Goal: Communication & Community: Share content

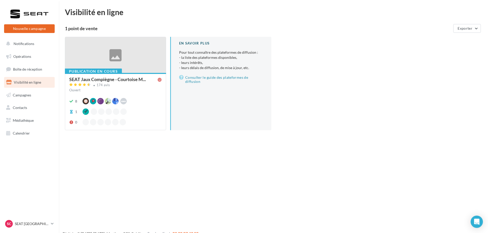
click at [28, 29] on button "Nouvelle campagne" at bounding box center [29, 28] width 51 height 9
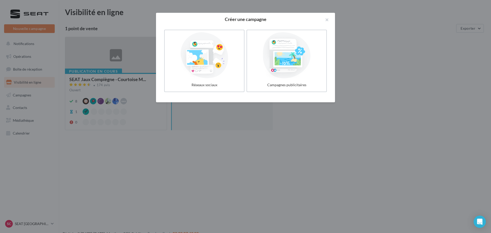
click at [165, 115] on div at bounding box center [245, 116] width 491 height 233
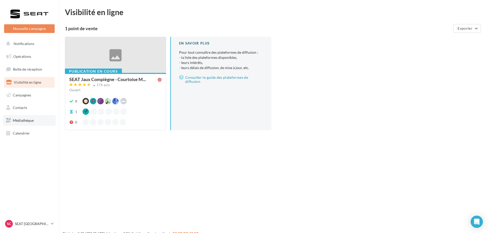
click at [22, 119] on span "Médiathèque" at bounding box center [23, 120] width 21 height 4
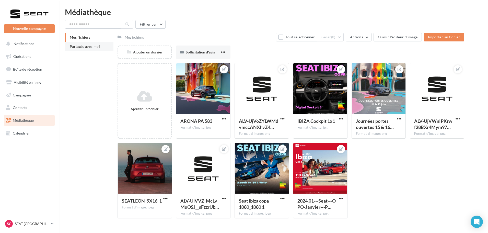
click at [79, 45] on span "Partagés avec moi" at bounding box center [85, 46] width 30 height 4
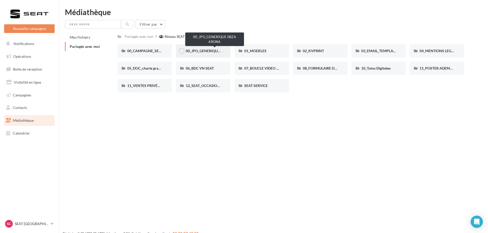
click at [201, 51] on span "00_JPO_GENERIQUE IBIZA ARONA" at bounding box center [215, 51] width 58 height 4
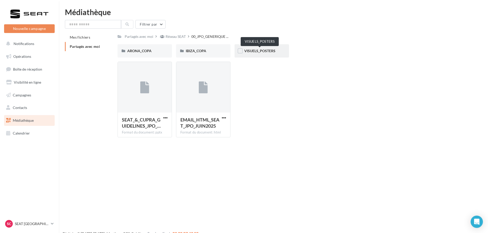
click at [259, 53] on span "VISUELS_POSTERS" at bounding box center [259, 51] width 31 height 4
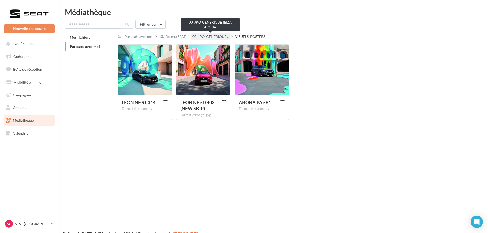
click at [216, 37] on span "00_JPO_GENERIQUE ..." at bounding box center [211, 36] width 37 height 5
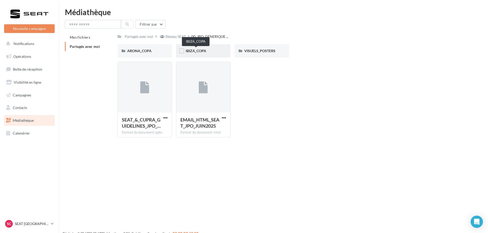
click at [193, 52] on span "IBIZA_COPA" at bounding box center [196, 51] width 20 height 4
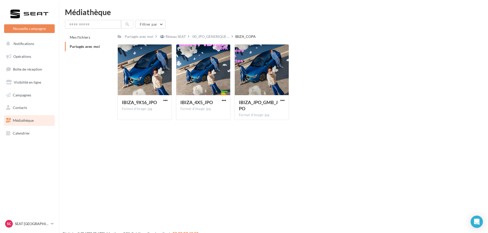
click at [208, 32] on div "Filtrer par Mes fichiers Partagés avec moi Partagés avec moi Réseau SEAT 00_JPO…" at bounding box center [273, 72] width 417 height 104
click at [208, 36] on span "00_JPO_GENERIQUE ..." at bounding box center [211, 36] width 37 height 5
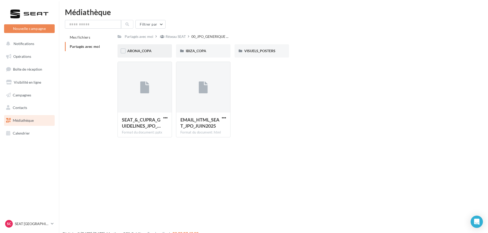
click at [152, 49] on div "ARONA_COPA" at bounding box center [144, 50] width 35 height 5
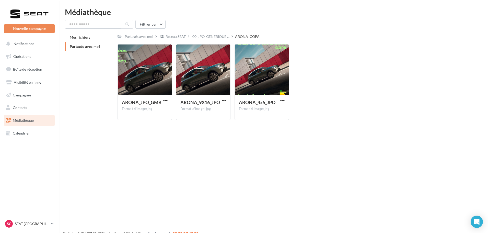
click at [236, 36] on div "ARONA_COPA" at bounding box center [247, 36] width 25 height 5
click at [219, 37] on span "00_JPO_GENERIQUE ..." at bounding box center [211, 36] width 37 height 5
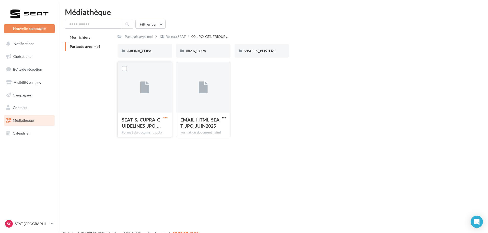
click at [167, 118] on span "button" at bounding box center [165, 118] width 4 height 4
click at [150, 140] on button "Copier l'URL" at bounding box center [143, 140] width 51 height 13
click at [280, 87] on div "SEAT_&_CUPRA_GUIDELINES_JPO_… Format du document: pptx SEAT_&_CUPRA_GUIDELINES_…" at bounding box center [293, 102] width 351 height 80
click at [178, 35] on div "Réseau SEAT" at bounding box center [176, 36] width 20 height 5
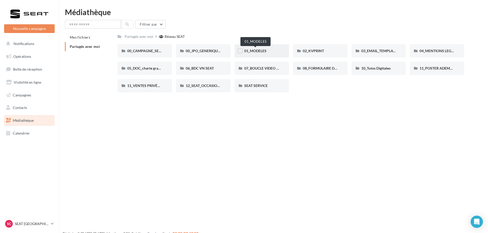
click at [262, 52] on span "01_MODELES" at bounding box center [255, 51] width 22 height 4
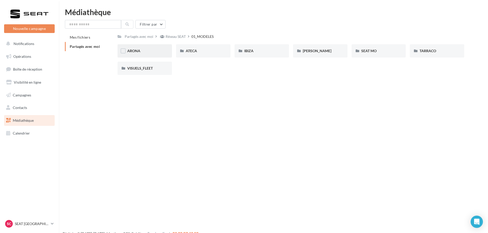
click at [146, 52] on div "ARONA" at bounding box center [144, 50] width 35 height 5
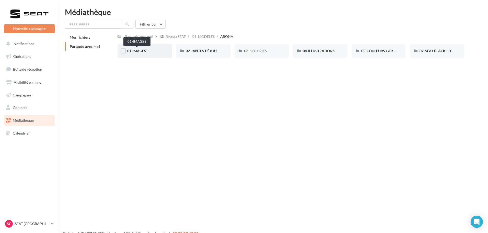
click at [143, 53] on span "01-IMAGES" at bounding box center [136, 51] width 19 height 4
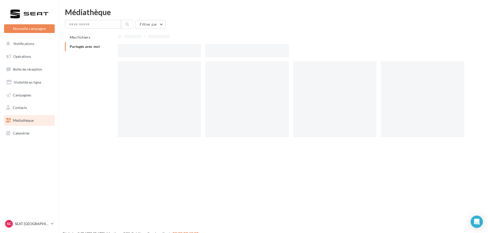
click at [143, 53] on div at bounding box center [160, 50] width 84 height 13
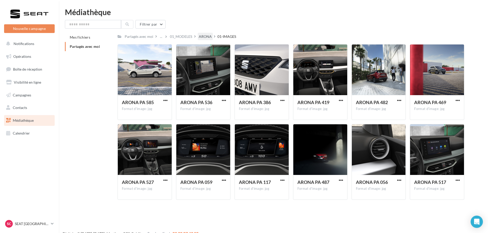
click at [199, 34] on div "ARONA" at bounding box center [205, 36] width 15 height 7
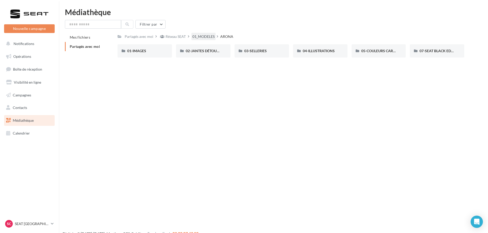
click at [199, 38] on div "01_MODELES" at bounding box center [204, 36] width 22 height 5
click at [256, 50] on div "IBIZA" at bounding box center [261, 50] width 35 height 5
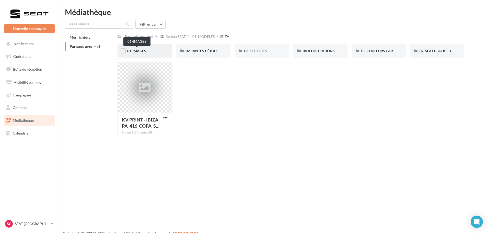
click at [145, 52] on span "01-IMAGES" at bounding box center [136, 51] width 19 height 4
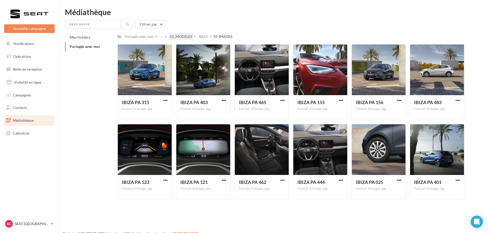
click at [170, 40] on div "01_MODELES" at bounding box center [181, 36] width 24 height 7
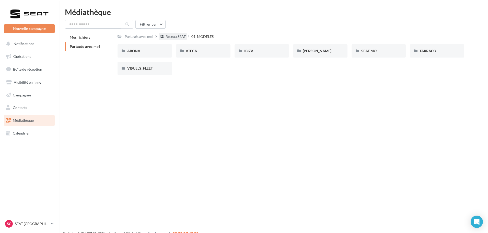
click at [166, 37] on div "Réseau SEAT" at bounding box center [176, 36] width 20 height 5
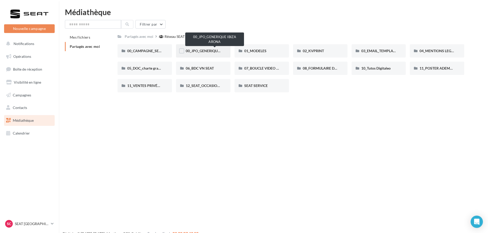
click at [208, 52] on span "00_JPO_GENERIQUE IBIZA ARONA" at bounding box center [215, 51] width 58 height 4
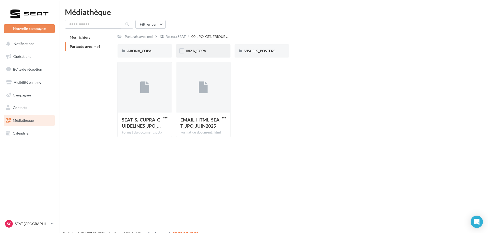
click at [194, 53] on div "IBIZA_COPA" at bounding box center [203, 50] width 35 height 5
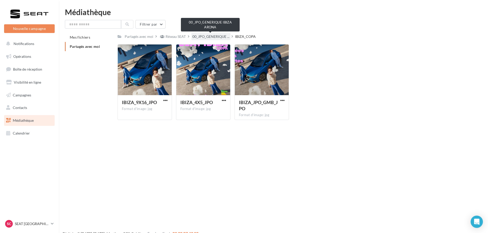
click at [210, 37] on span "00_JPO_GENERIQUE ..." at bounding box center [211, 36] width 37 height 5
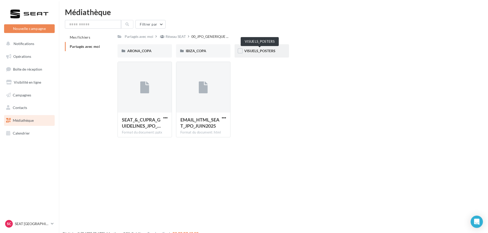
click at [268, 50] on span "VISUELS_POSTERS" at bounding box center [259, 51] width 31 height 4
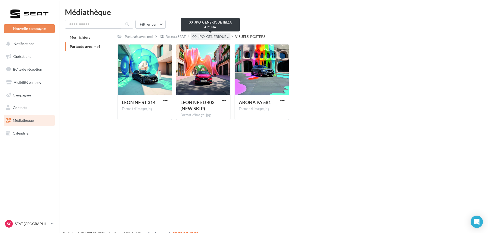
click at [213, 34] on span "00_JPO_GENERIQUE ..." at bounding box center [211, 36] width 37 height 5
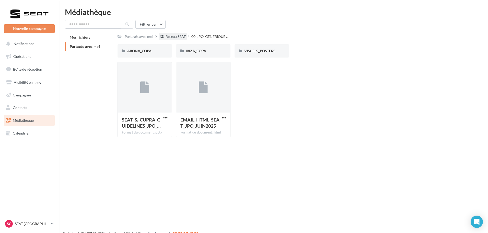
click at [175, 39] on div "Réseau SEAT" at bounding box center [176, 36] width 20 height 5
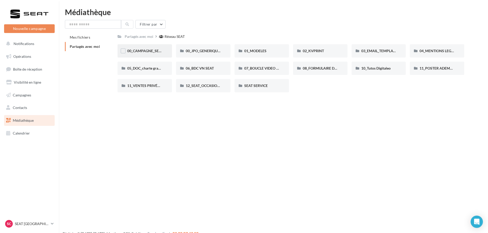
click at [155, 54] on div "00_CAMPAGNE_SEPTEMBRE" at bounding box center [145, 50] width 54 height 13
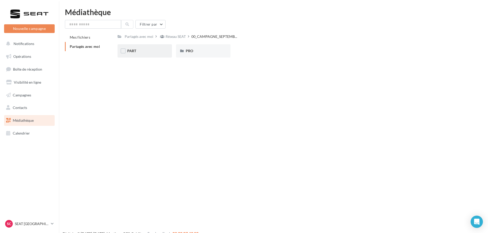
click at [137, 55] on div "PART" at bounding box center [145, 50] width 54 height 13
click at [189, 54] on div "ATECA" at bounding box center [203, 50] width 54 height 13
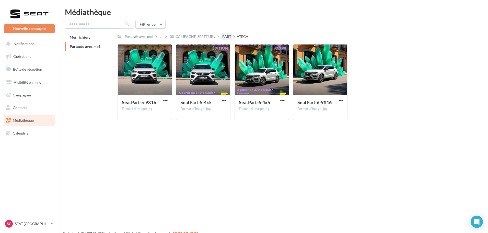
click at [227, 38] on div "PART" at bounding box center [226, 36] width 9 height 5
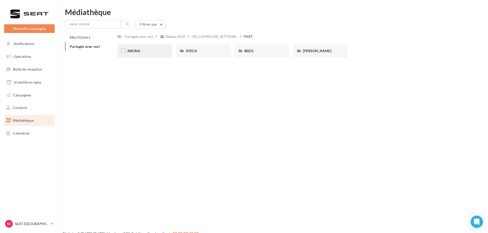
click at [146, 51] on div "ARONA" at bounding box center [144, 50] width 35 height 5
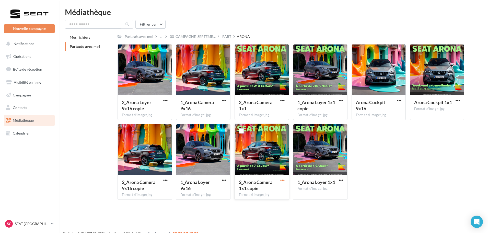
click at [282, 182] on span "button" at bounding box center [282, 180] width 4 height 4
click at [260, 192] on button "Télécharger" at bounding box center [260, 190] width 51 height 13
click at [222, 36] on div "Le téléchargement va bientôt commencer" at bounding box center [243, 30] width 89 height 14
click at [226, 38] on div "PART" at bounding box center [226, 36] width 9 height 5
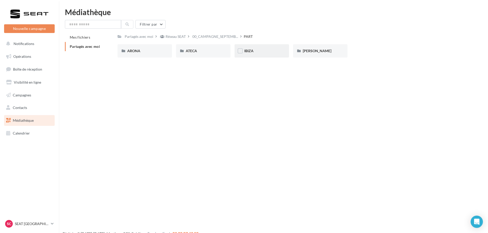
click at [257, 49] on div "IBIZA" at bounding box center [261, 50] width 35 height 5
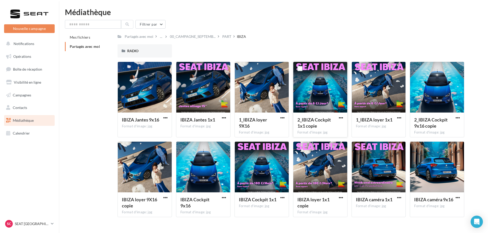
click at [339, 117] on button "button" at bounding box center [341, 118] width 6 height 5
click at [319, 128] on button "Télécharger" at bounding box center [318, 127] width 51 height 13
click at [40, 29] on button "Nouvelle campagne" at bounding box center [29, 28] width 51 height 9
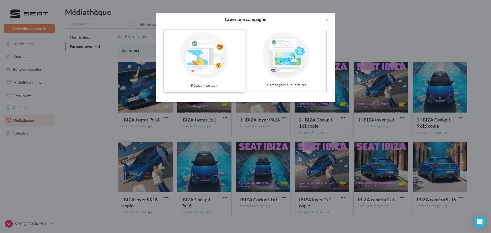
click at [229, 66] on div at bounding box center [204, 55] width 77 height 47
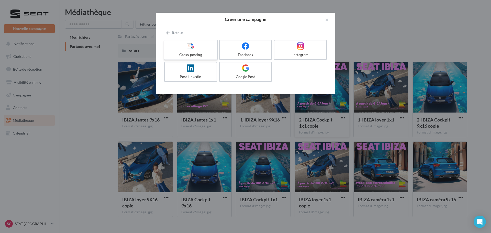
click at [192, 48] on icon at bounding box center [190, 45] width 7 height 7
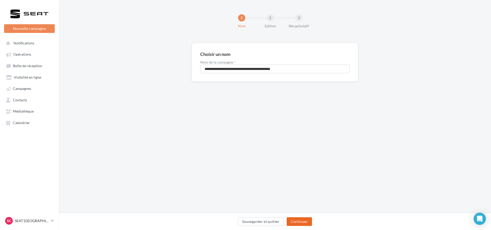
click at [294, 219] on button "Continuer" at bounding box center [299, 222] width 25 height 9
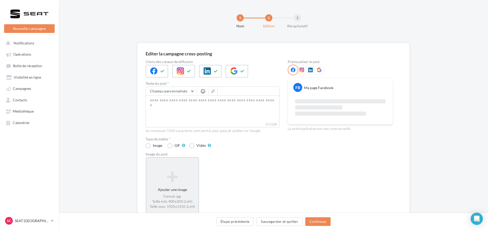
click at [190, 163] on div "Ajouter une image Format: jpg Taille min: 400x300 (LxH) Taille max: 1920x1350 (…" at bounding box center [172, 190] width 53 height 66
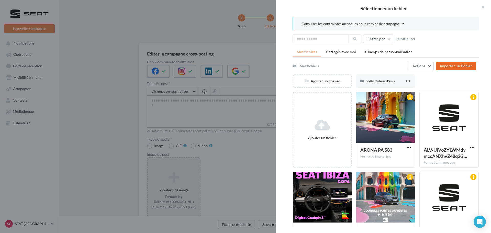
click at [448, 66] on span "Importer un fichier" at bounding box center [456, 66] width 32 height 4
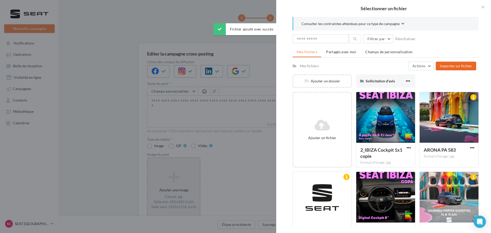
click at [241, 103] on div at bounding box center [245, 116] width 491 height 233
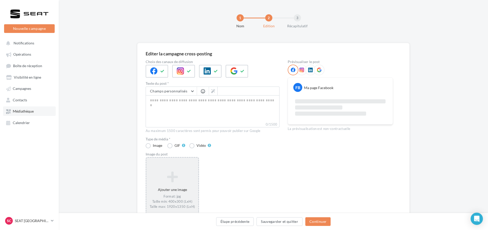
click at [26, 116] on link "Médiathèque" at bounding box center [29, 111] width 53 height 9
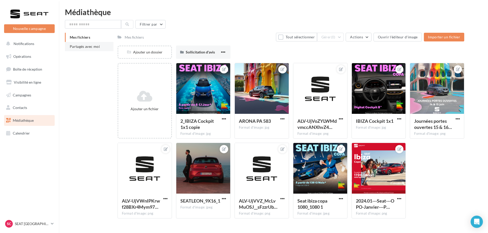
click at [82, 48] on span "Partagés avec moi" at bounding box center [85, 46] width 30 height 4
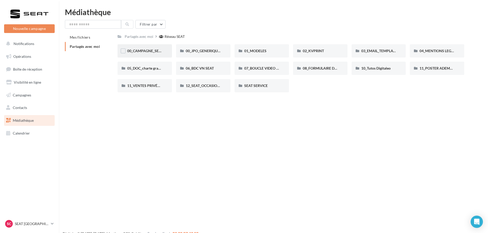
click at [155, 53] on div "00_CAMPAGNE_SEPTEMBRE" at bounding box center [144, 50] width 35 height 5
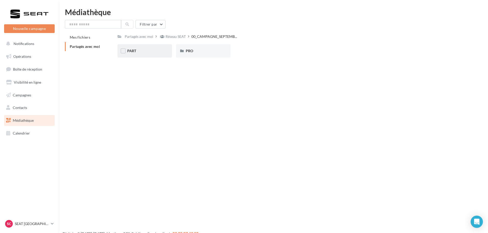
click at [165, 50] on div "PART" at bounding box center [145, 50] width 54 height 13
click at [254, 53] on div "IBIZA" at bounding box center [261, 50] width 35 height 5
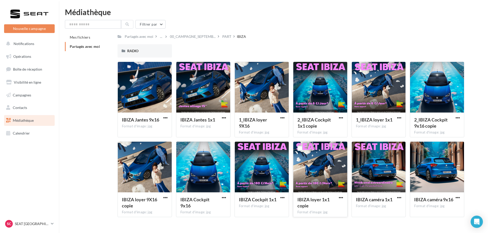
drag, startPoint x: 225, startPoint y: 198, endPoint x: 340, endPoint y: 213, distance: 116.0
drag, startPoint x: 340, startPoint y: 213, endPoint x: 474, endPoint y: 115, distance: 166.1
drag, startPoint x: 474, startPoint y: 115, endPoint x: 470, endPoint y: 93, distance: 22.2
click at [470, 93] on div "Mes fichiers Partagés avec moi Partagés avec moi ... 00_CAMPAGNE_SEPTEMB... PAR…" at bounding box center [275, 127] width 421 height 188
click at [456, 116] on span "button" at bounding box center [458, 118] width 4 height 4
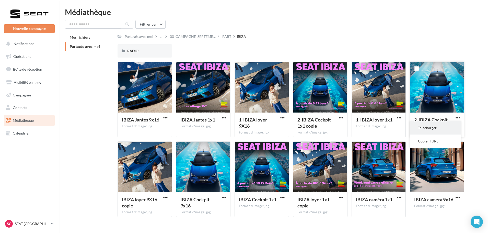
click at [426, 129] on button "Télécharger" at bounding box center [435, 127] width 51 height 13
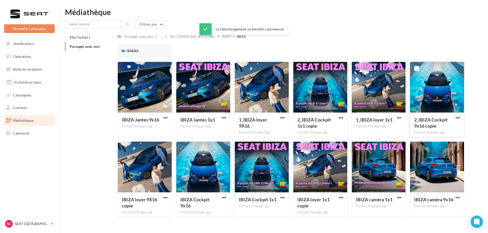
click at [347, 35] on div "Partagés avec moi ... 00_CAMPAGNE_SEPTEMB... PART IBIZA" at bounding box center [291, 36] width 347 height 7
click at [399, 197] on span "button" at bounding box center [399, 197] width 4 height 4
click at [376, 206] on button "Télécharger" at bounding box center [377, 207] width 51 height 13
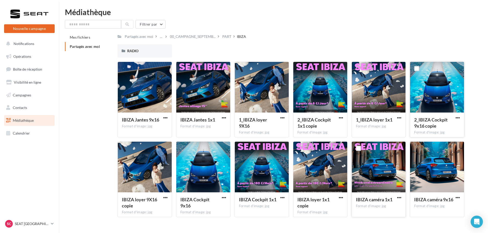
click at [38, 27] on button "Nouvelle campagne" at bounding box center [29, 28] width 51 height 9
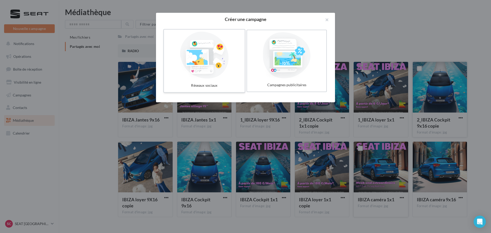
click at [222, 69] on div at bounding box center [204, 55] width 77 height 47
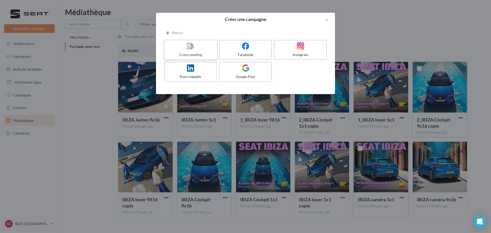
click at [202, 46] on div at bounding box center [190, 46] width 49 height 8
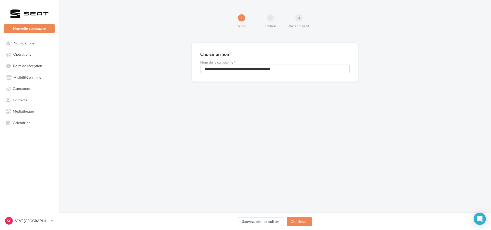
click at [294, 226] on div "Sauvegarder et quitter Continuer" at bounding box center [275, 223] width 424 height 11
click at [295, 223] on button "Continuer" at bounding box center [299, 222] width 25 height 9
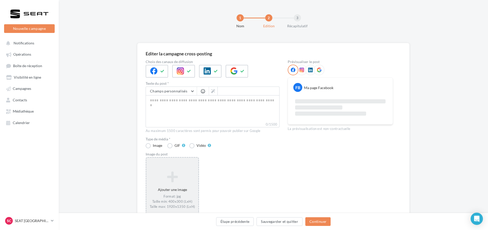
click at [183, 169] on div "Ajouter une image Format: jpg Taille min: 400x300 (LxH) Taille max: 1920x1350 (…" at bounding box center [172, 190] width 52 height 43
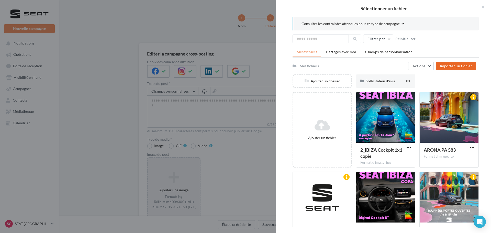
click at [445, 68] on span "Importer un fichier" at bounding box center [456, 66] width 32 height 4
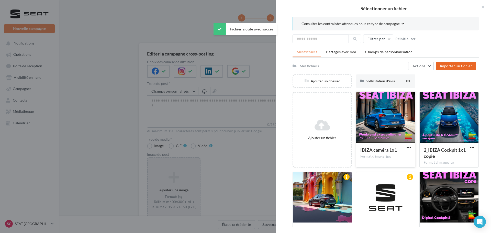
click at [376, 121] on div at bounding box center [385, 117] width 59 height 51
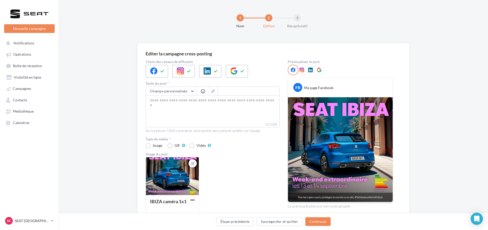
click at [301, 73] on div at bounding box center [302, 70] width 11 height 11
click at [219, 111] on textarea "0/1500" at bounding box center [213, 108] width 134 height 27
click at [193, 107] on textarea "0/1500" at bounding box center [213, 108] width 134 height 27
paste textarea "**********"
type textarea "**********"
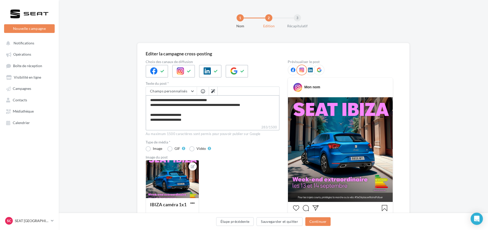
scroll to position [17, 0]
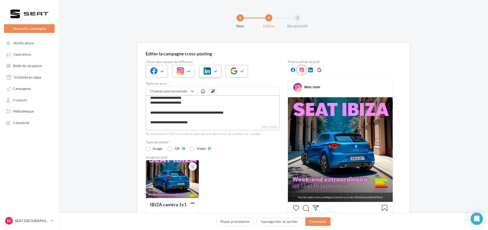
type textarea "**********"
click at [214, 69] on button at bounding box center [216, 71] width 6 height 8
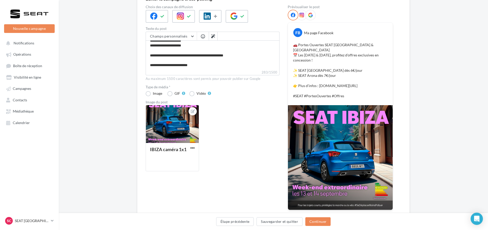
scroll to position [55, 0]
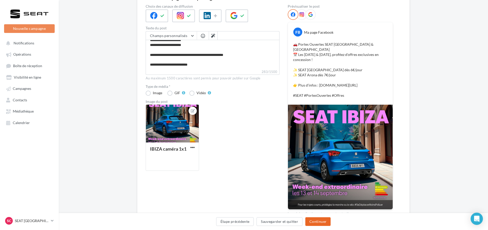
click at [313, 220] on button "Continuer" at bounding box center [318, 222] width 25 height 9
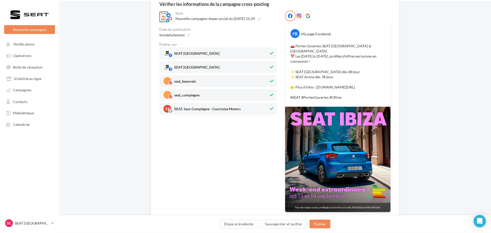
scroll to position [51, 0]
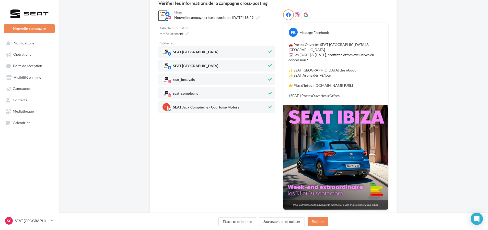
click at [261, 104] on span "SJ SEAT Jaux Compiègne - Courtoise Motors" at bounding box center [215, 107] width 105 height 8
click at [322, 223] on button "Publier" at bounding box center [318, 222] width 20 height 9
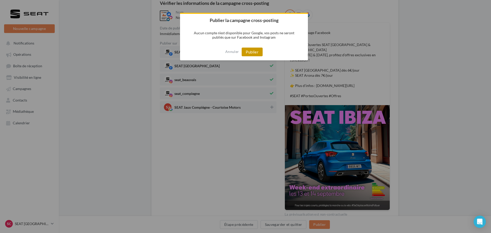
click at [245, 50] on button "Publier" at bounding box center [252, 52] width 21 height 9
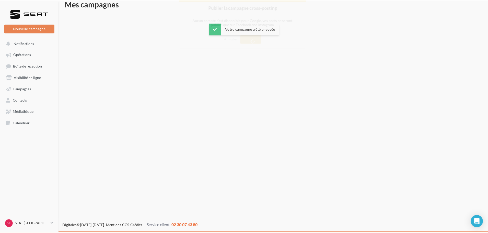
scroll to position [8, 0]
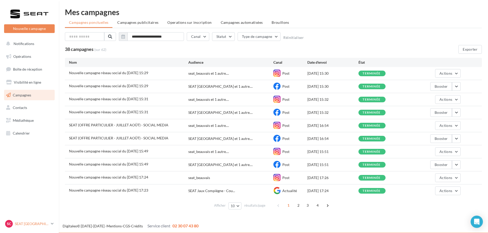
click at [48, 219] on link "SC SEAT Compiègne SEAT-TILLE" at bounding box center [29, 224] width 51 height 10
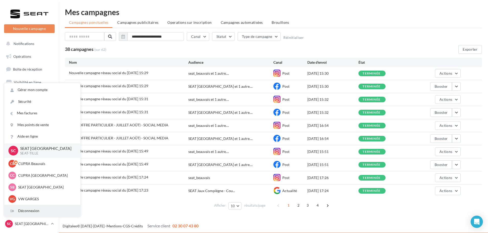
click at [43, 212] on div "Déconnexion" at bounding box center [42, 211] width 76 height 12
